Goal: Information Seeking & Learning: Learn about a topic

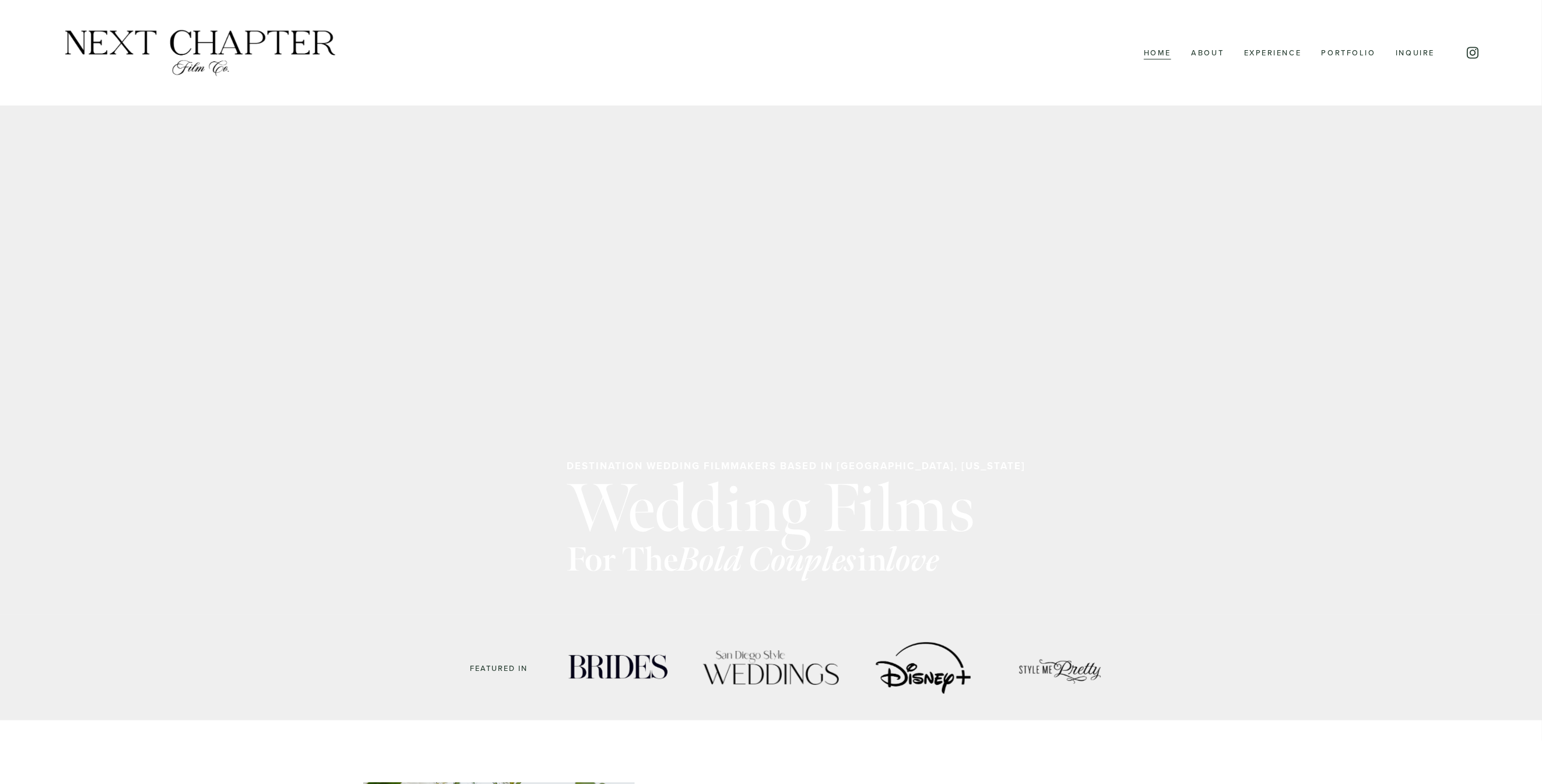
click at [1406, 56] on link "Inquire" at bounding box center [1415, 53] width 39 height 15
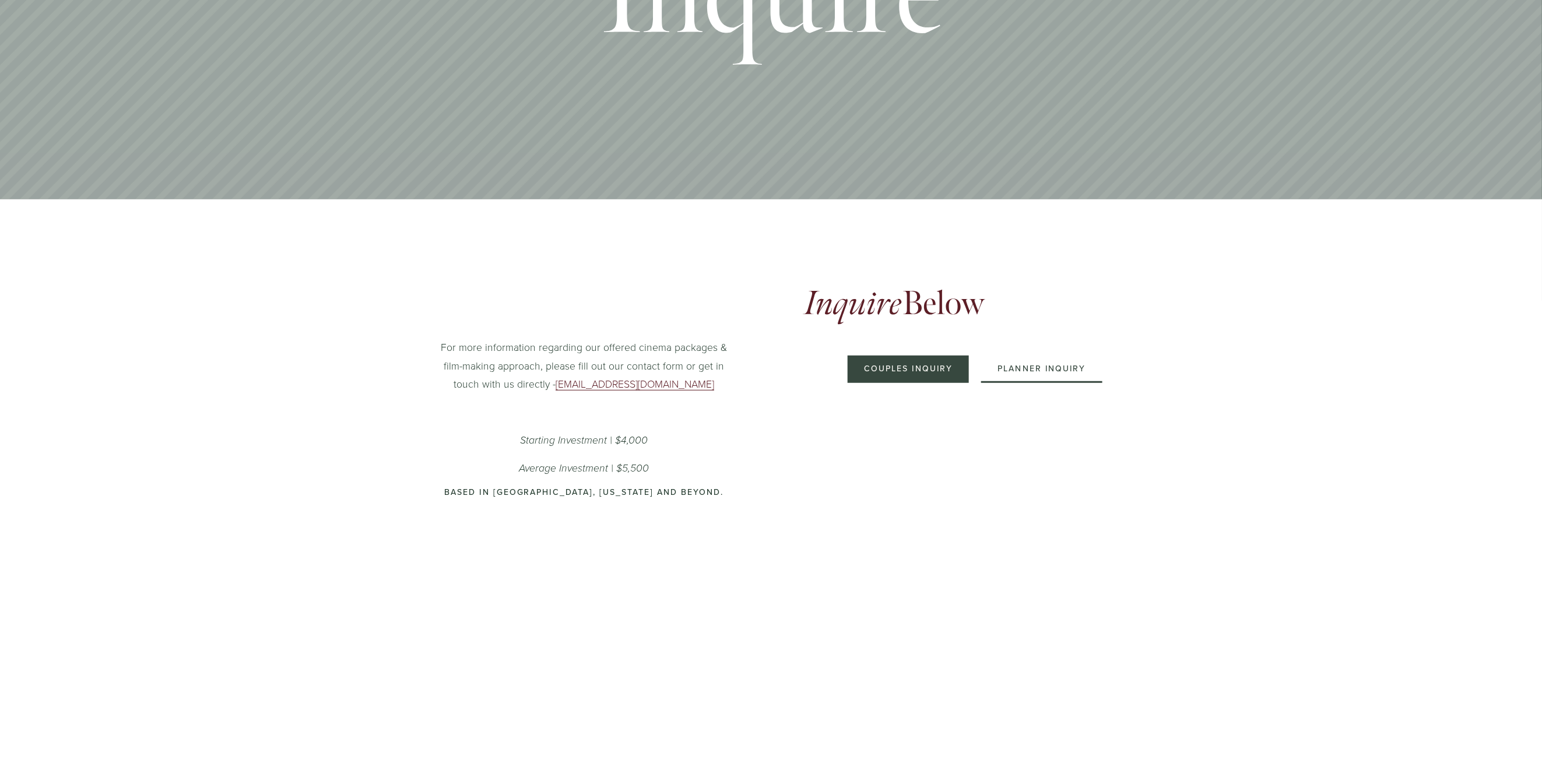
scroll to position [272, 0]
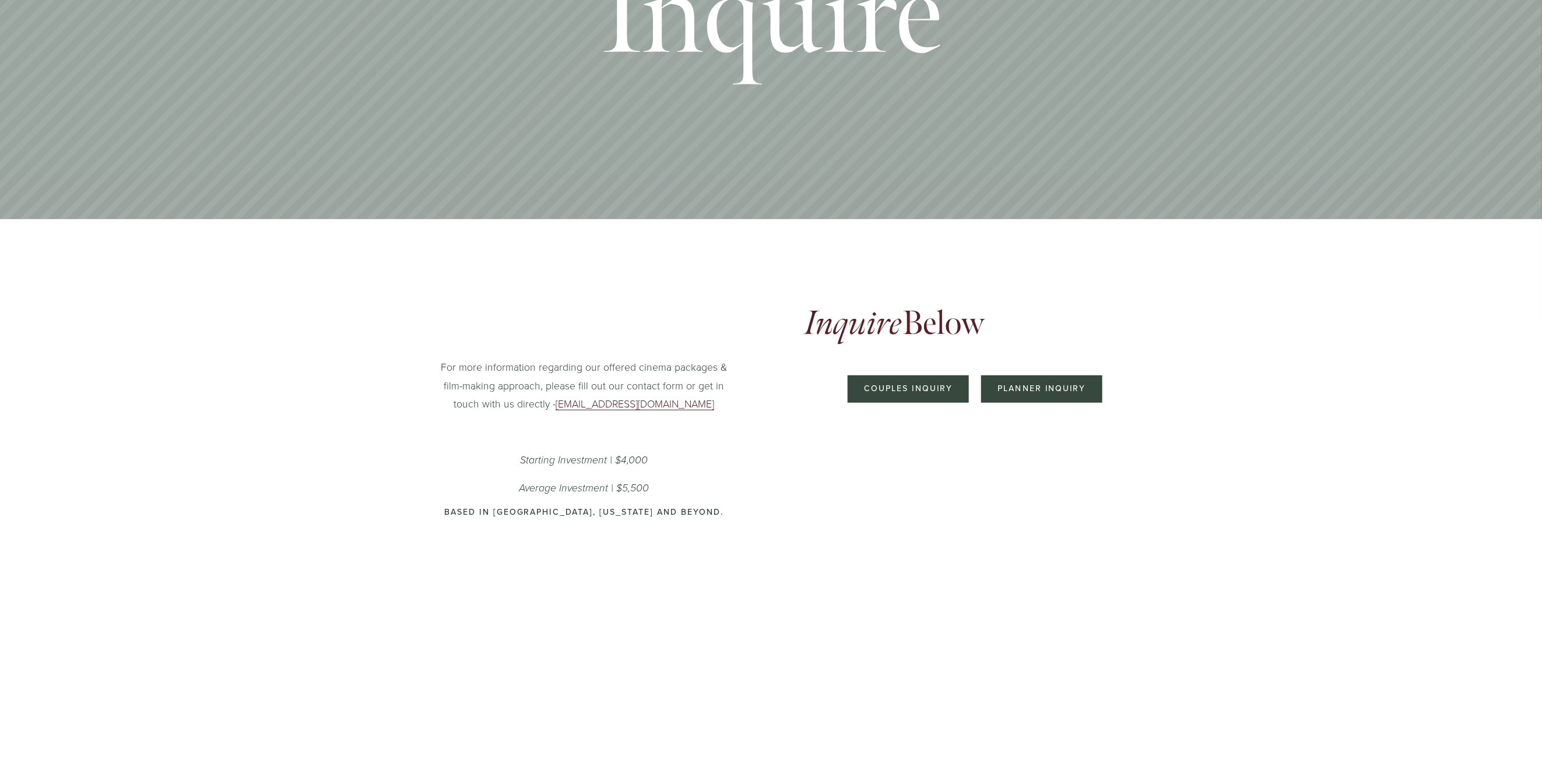
click at [1017, 393] on button "Planner Inquiry" at bounding box center [1042, 389] width 121 height 27
click at [958, 390] on button "Couples Inquiry" at bounding box center [909, 389] width 122 height 27
click at [1017, 391] on button "Planner Inquiry" at bounding box center [1042, 389] width 121 height 27
click at [940, 389] on button "Couples Inquiry" at bounding box center [909, 389] width 122 height 27
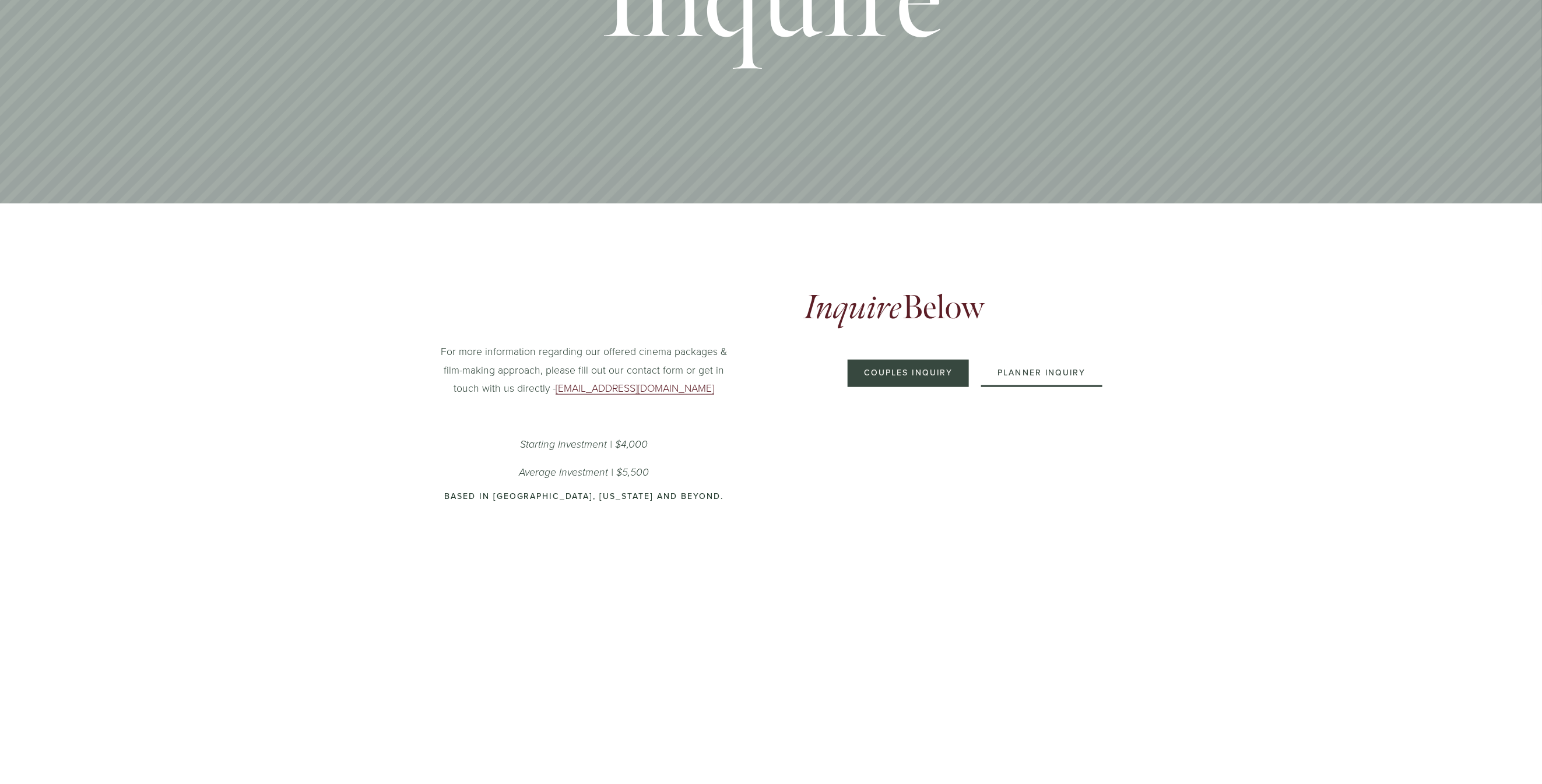
scroll to position [284, 0]
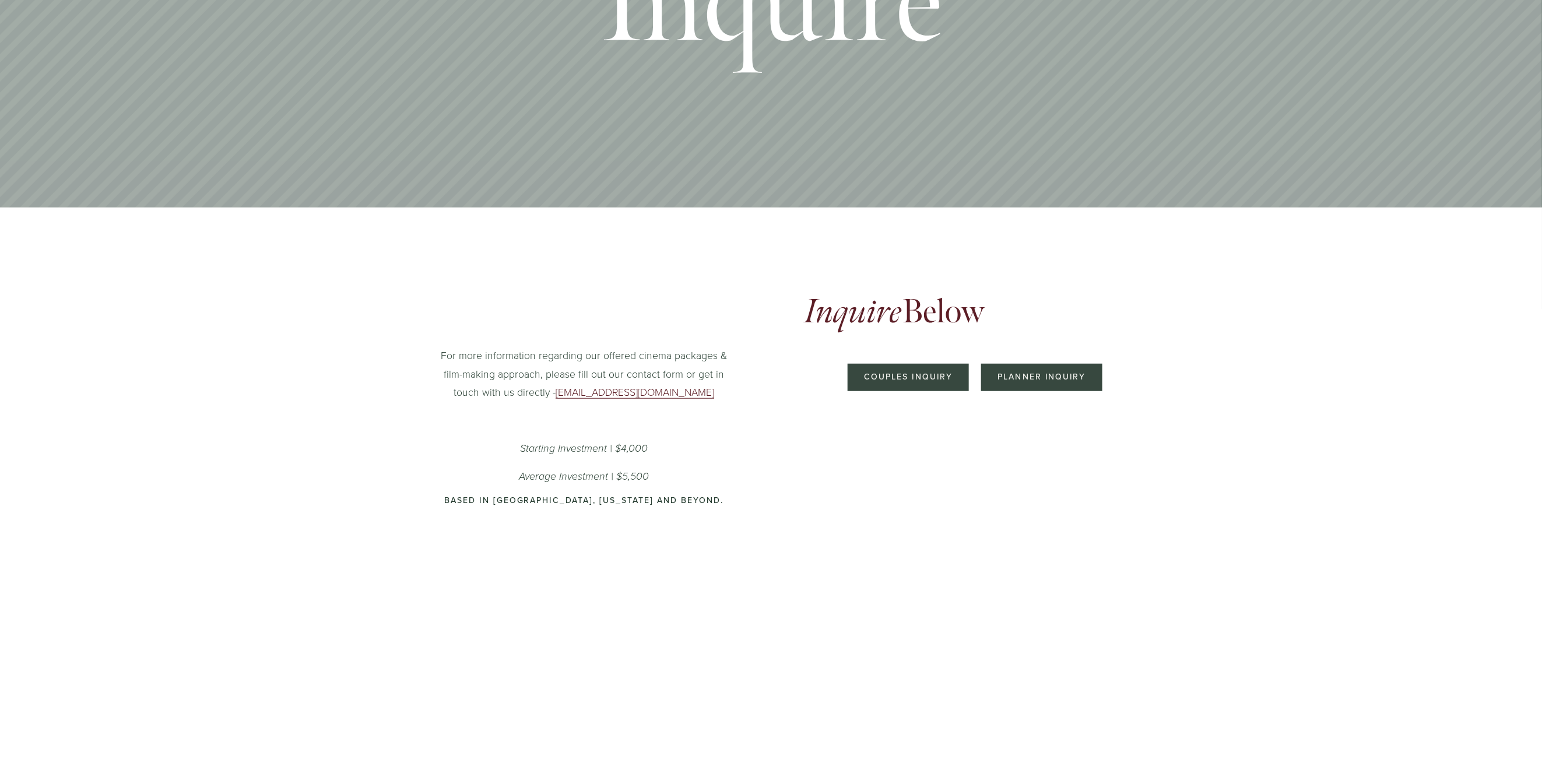
click at [1015, 380] on button "Planner Inquiry" at bounding box center [1042, 377] width 121 height 27
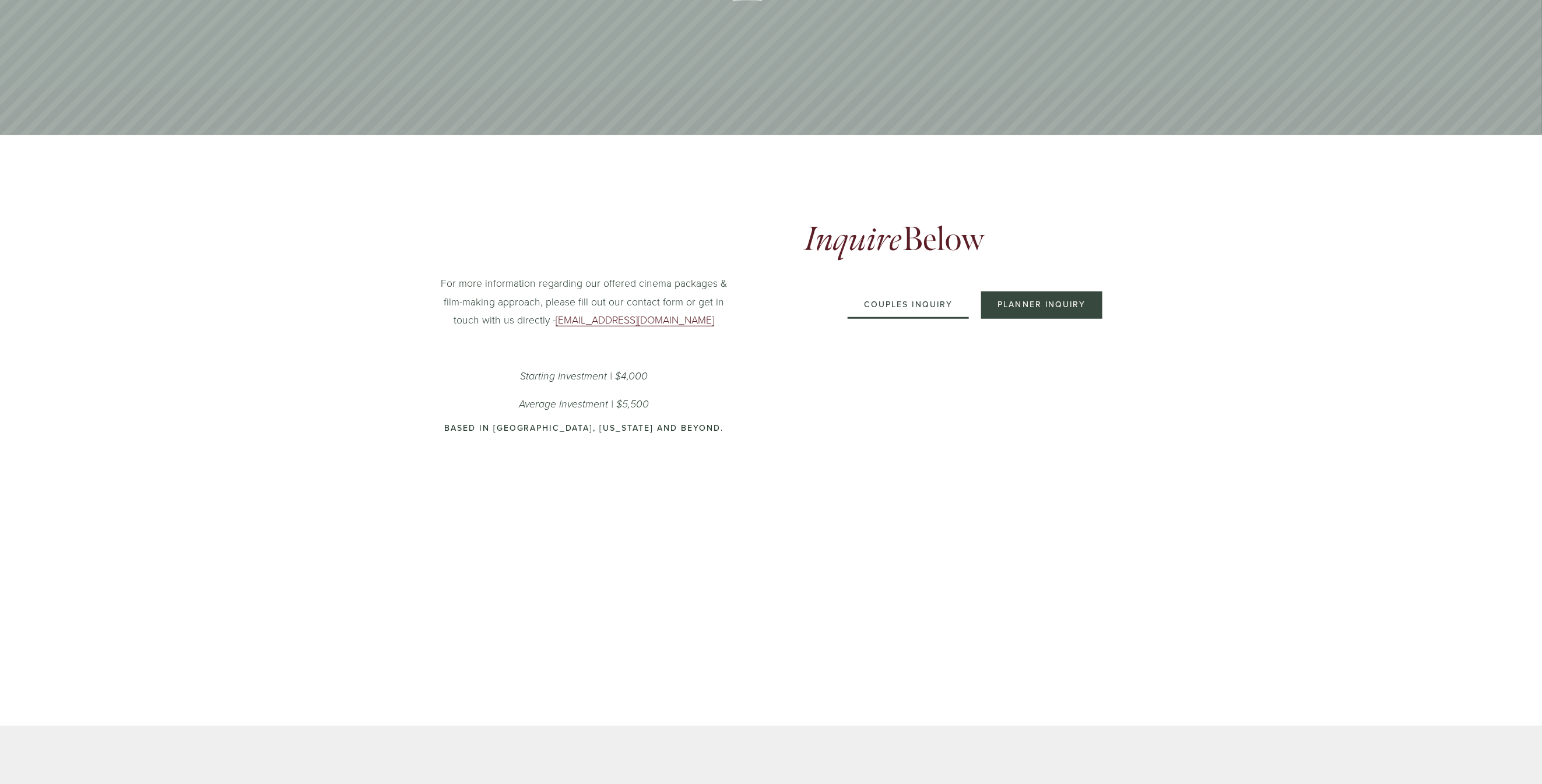
scroll to position [358, 0]
click at [890, 299] on button "Couples Inquiry" at bounding box center [909, 303] width 122 height 27
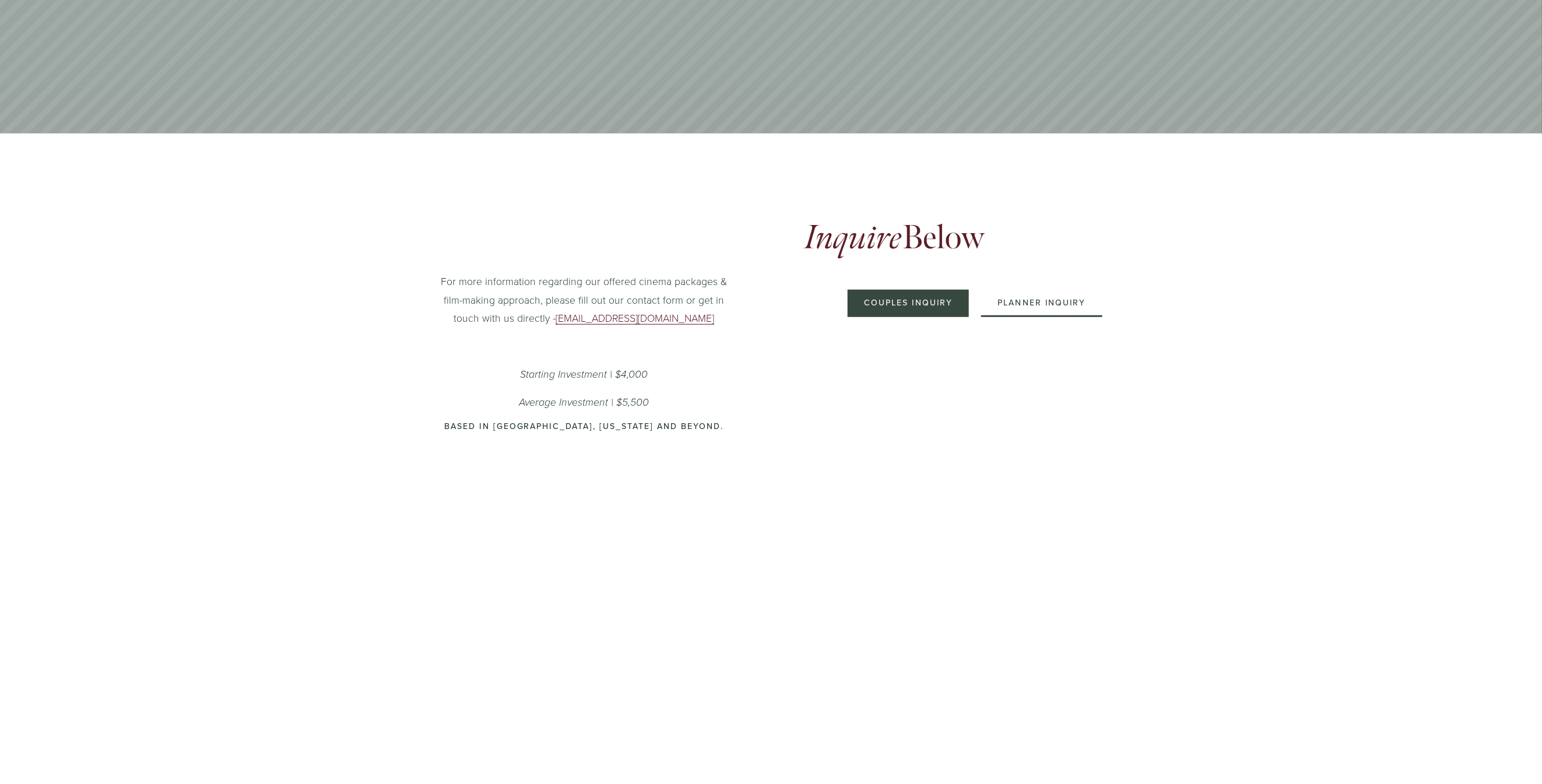
scroll to position [0, 0]
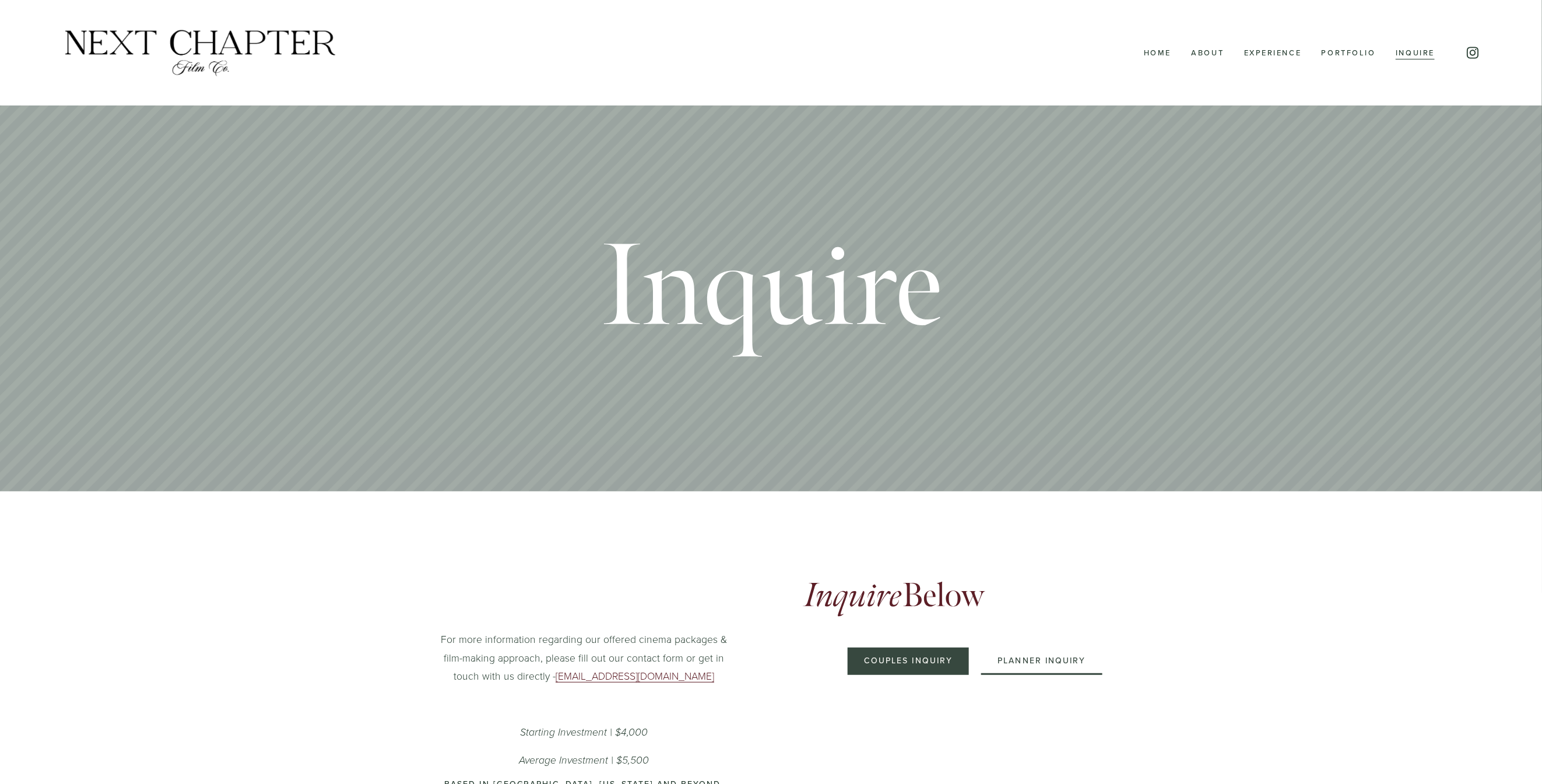
click at [198, 63] on img at bounding box center [200, 53] width 277 height 50
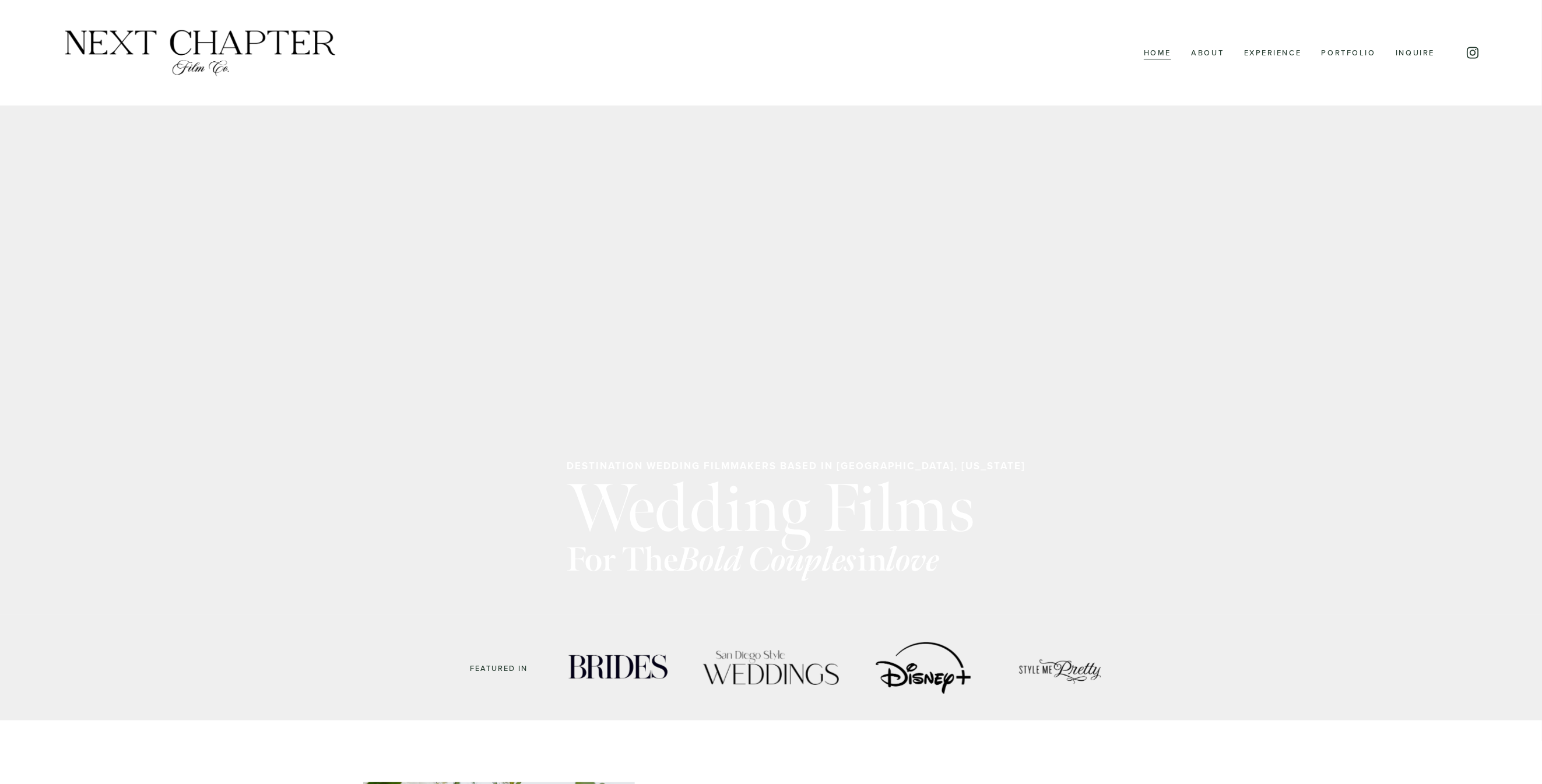
click at [1257, 54] on link "Experience" at bounding box center [1273, 53] width 58 height 15
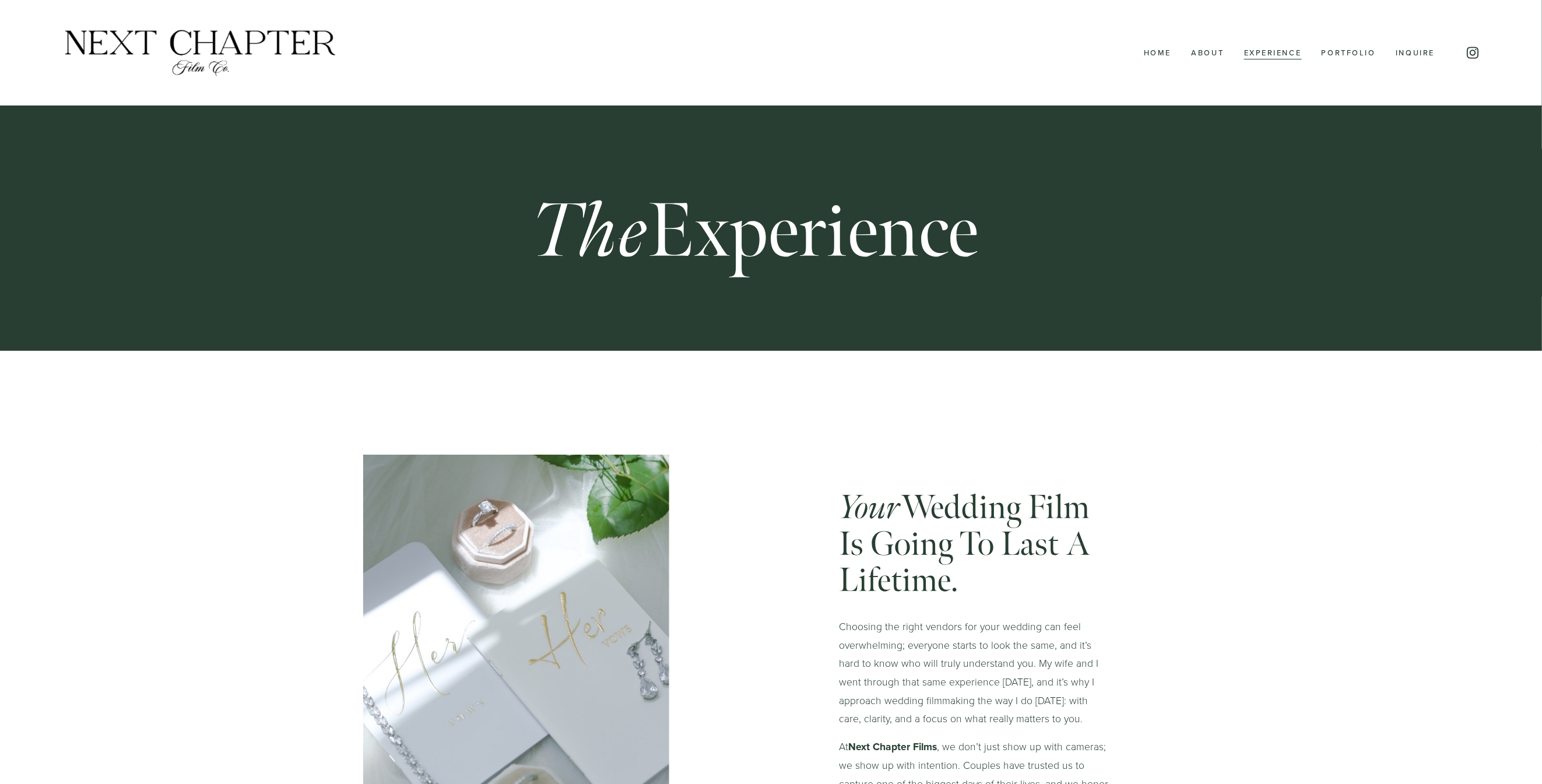
click at [159, 46] on img at bounding box center [200, 53] width 277 height 50
